Goal: Task Accomplishment & Management: Manage account settings

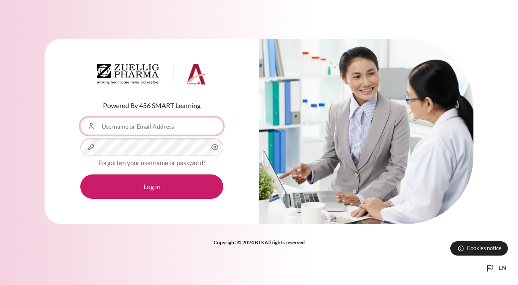
drag, startPoint x: 0, startPoint y: 0, endPoint x: 134, endPoint y: 123, distance: 181.7
click at [134, 123] on input "Username or Email Address" at bounding box center [151, 126] width 143 height 18
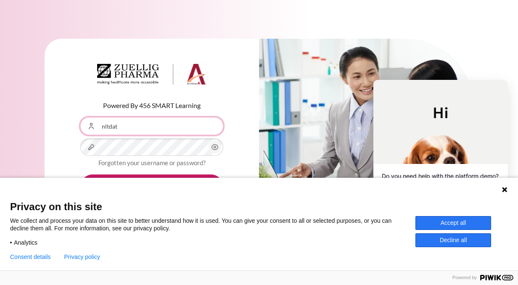
type input "[EMAIL_ADDRESS][DOMAIN_NAME]"
click at [460, 226] on button "Accept all" at bounding box center [454, 223] width 76 height 14
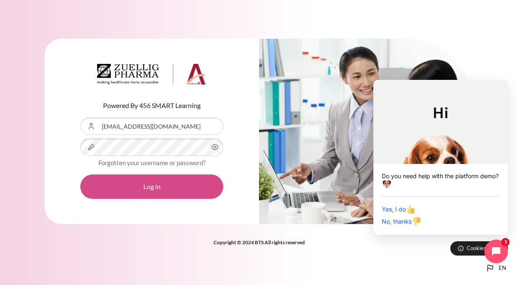
click at [173, 177] on button "Log in" at bounding box center [151, 187] width 143 height 24
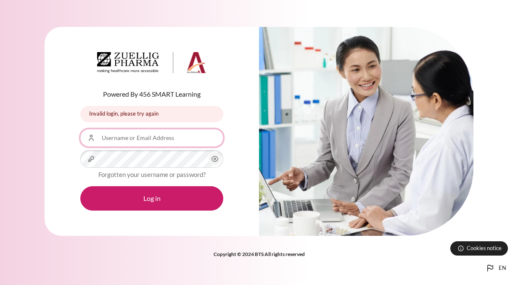
click at [138, 144] on input "Username or Email Address" at bounding box center [151, 138] width 143 height 18
type input "nltdat"
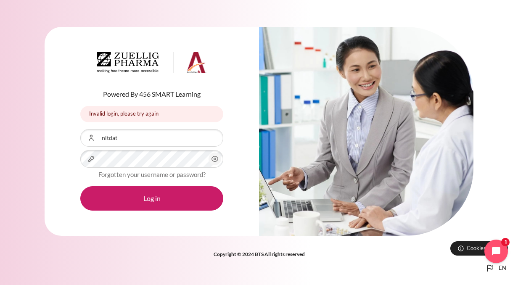
click at [248, 176] on div "Powered By 456 SMART Learning Invalid login, please try again Invalid login, pl…" at bounding box center [152, 131] width 215 height 209
click at [215, 157] on icon "Content" at bounding box center [215, 159] width 10 height 10
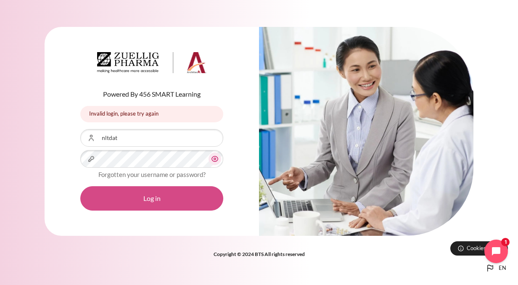
click at [141, 204] on button "Log in" at bounding box center [151, 198] width 143 height 24
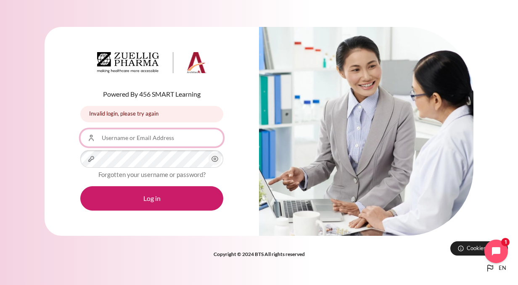
click at [141, 141] on input "Username or Email Address" at bounding box center [151, 138] width 143 height 18
type input "[EMAIL_ADDRESS][DOMAIN_NAME]"
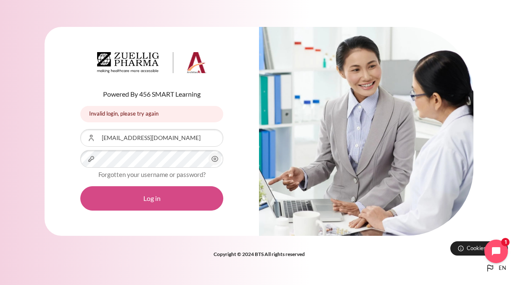
click at [155, 194] on button "Log in" at bounding box center [151, 198] width 143 height 24
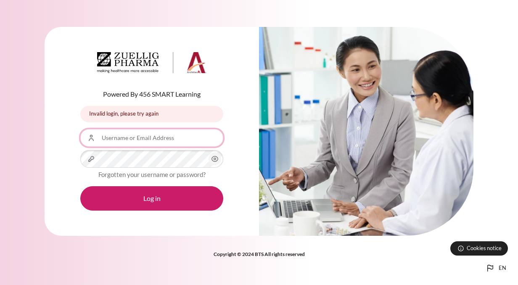
click at [146, 142] on input "Username or Email Address" at bounding box center [151, 138] width 143 height 18
type input "nltdat@zuelligpharma.com"
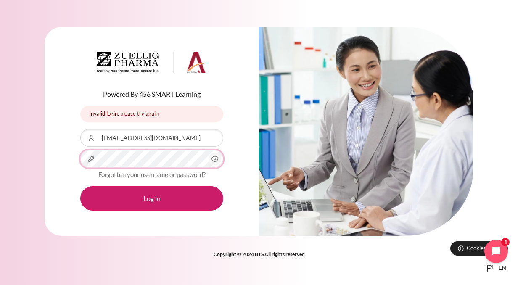
click at [80, 186] on button "Log in" at bounding box center [151, 198] width 143 height 24
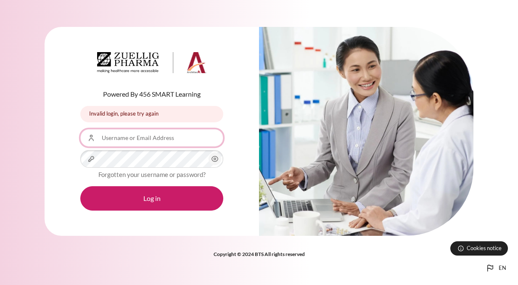
click at [162, 134] on input "Username or Email Address" at bounding box center [151, 138] width 143 height 18
type input "[EMAIL_ADDRESS][DOMAIN_NAME]"
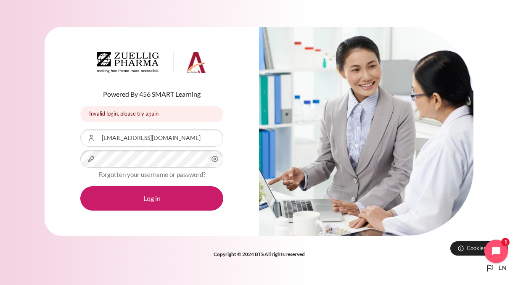
click at [216, 162] on icon "Content" at bounding box center [215, 159] width 6 height 5
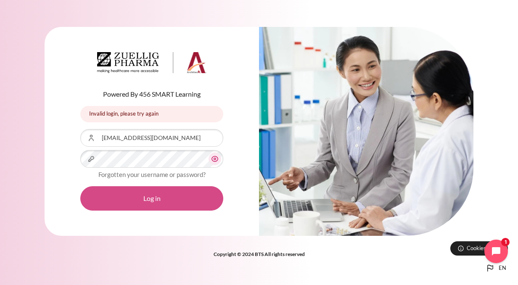
click at [166, 199] on button "Log in" at bounding box center [151, 198] width 143 height 24
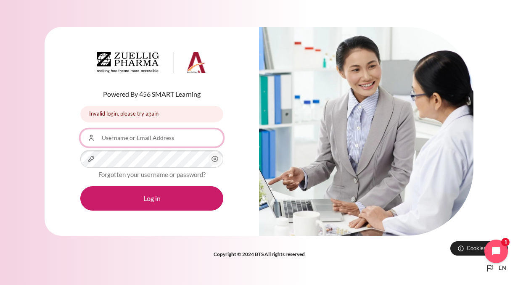
click at [152, 137] on input "Username or Email Address" at bounding box center [151, 138] width 143 height 18
type input "[EMAIL_ADDRESS][DOMAIN_NAME]"
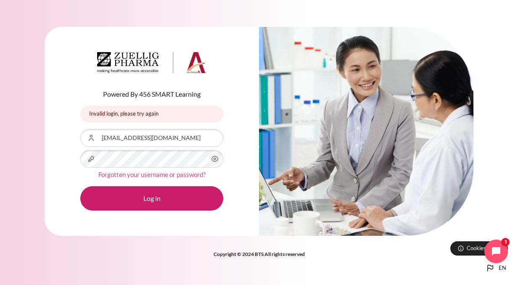
click at [140, 174] on link "Forgotten your username or password?" at bounding box center [151, 175] width 107 height 8
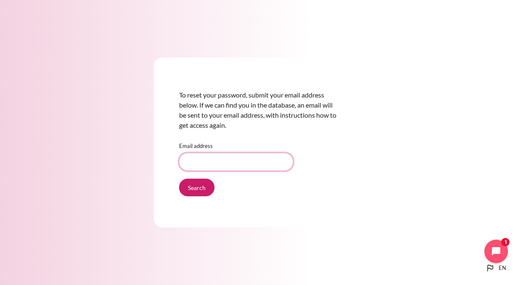
click at [204, 168] on input "Email address" at bounding box center [236, 162] width 114 height 18
type input "[EMAIL_ADDRESS][DOMAIN_NAME]"
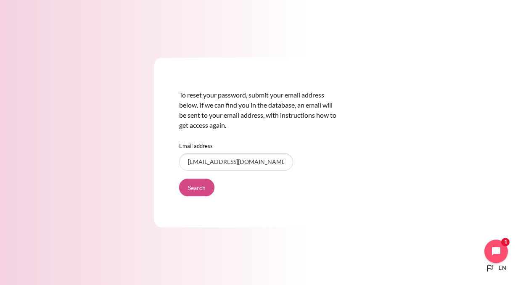
click at [195, 186] on input "Search" at bounding box center [196, 188] width 35 height 18
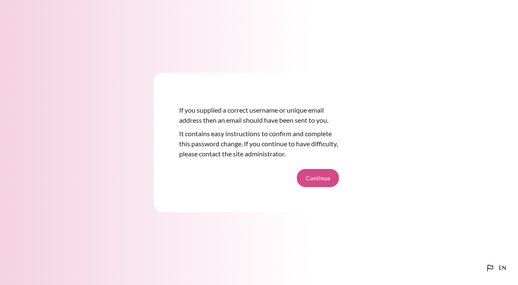
click at [321, 175] on button "Continue" at bounding box center [318, 178] width 42 height 18
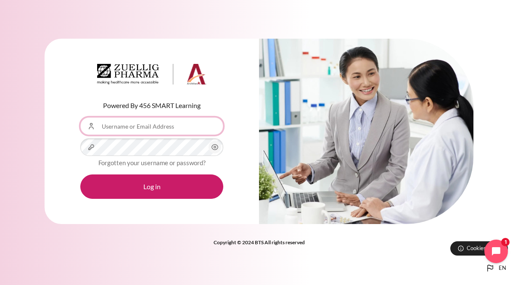
click at [159, 124] on input "Username or Email Address" at bounding box center [151, 126] width 143 height 18
type input "[EMAIL_ADDRESS][DOMAIN_NAME]"
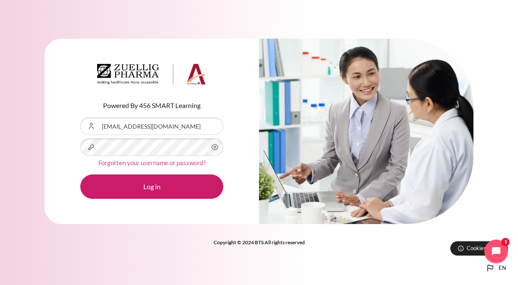
click at [140, 165] on link "Forgotten your username or password?" at bounding box center [151, 163] width 107 height 8
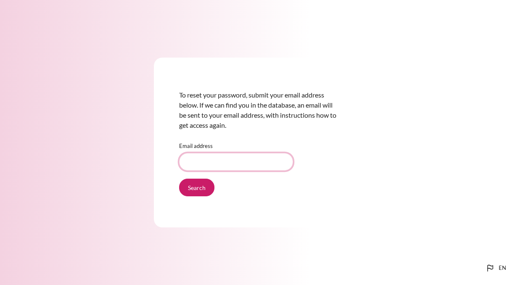
click at [216, 156] on input "Email address" at bounding box center [236, 162] width 114 height 18
type input "m"
type input "a"
type input "[EMAIL_ADDRESS][DOMAIN_NAME]"
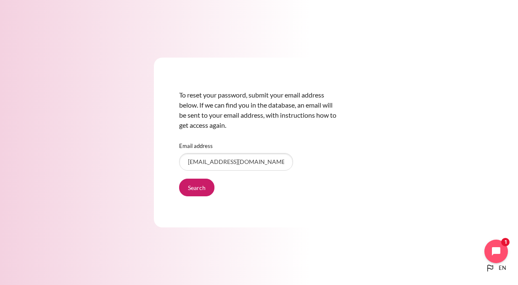
click at [346, 156] on div "To reset your password, submit your email address below. If we can find you in …" at bounding box center [259, 143] width 210 height 170
click at [190, 189] on input "Search" at bounding box center [196, 188] width 35 height 18
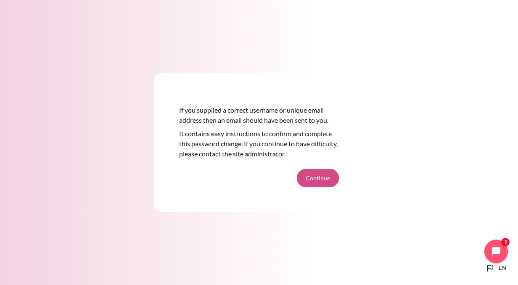
click at [324, 186] on button "Continue" at bounding box center [318, 178] width 42 height 18
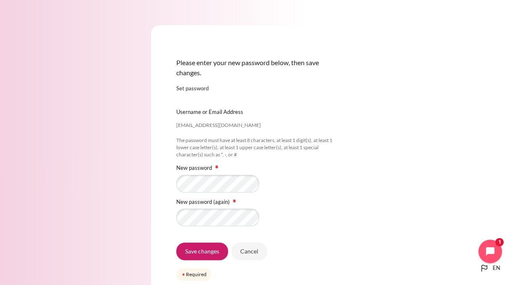
click at [324, 183] on div "Content" at bounding box center [256, 184] width 160 height 18
click at [204, 255] on input "Save changes" at bounding box center [202, 252] width 52 height 18
